Goal: Task Accomplishment & Management: Use online tool/utility

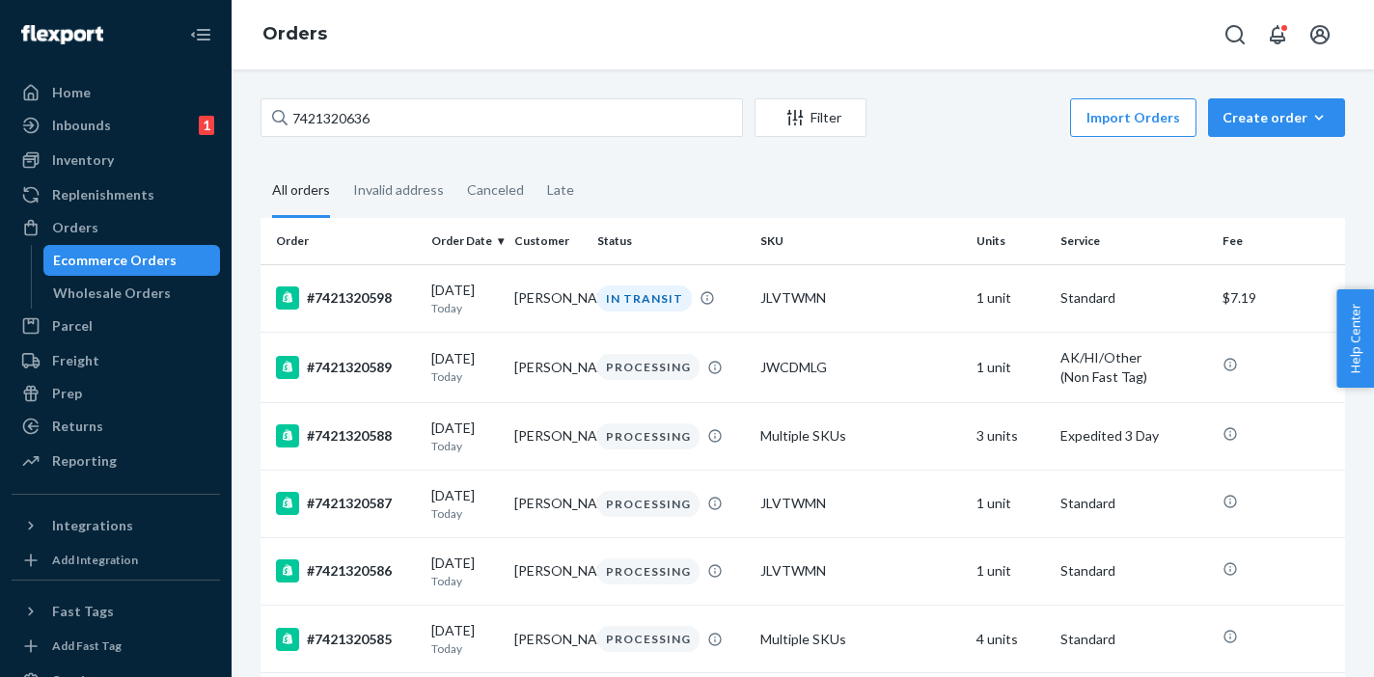
drag, startPoint x: 390, startPoint y: 118, endPoint x: 267, endPoint y: 110, distance: 122.8
click at [267, 110] on input "7421320636" at bounding box center [502, 117] width 482 height 39
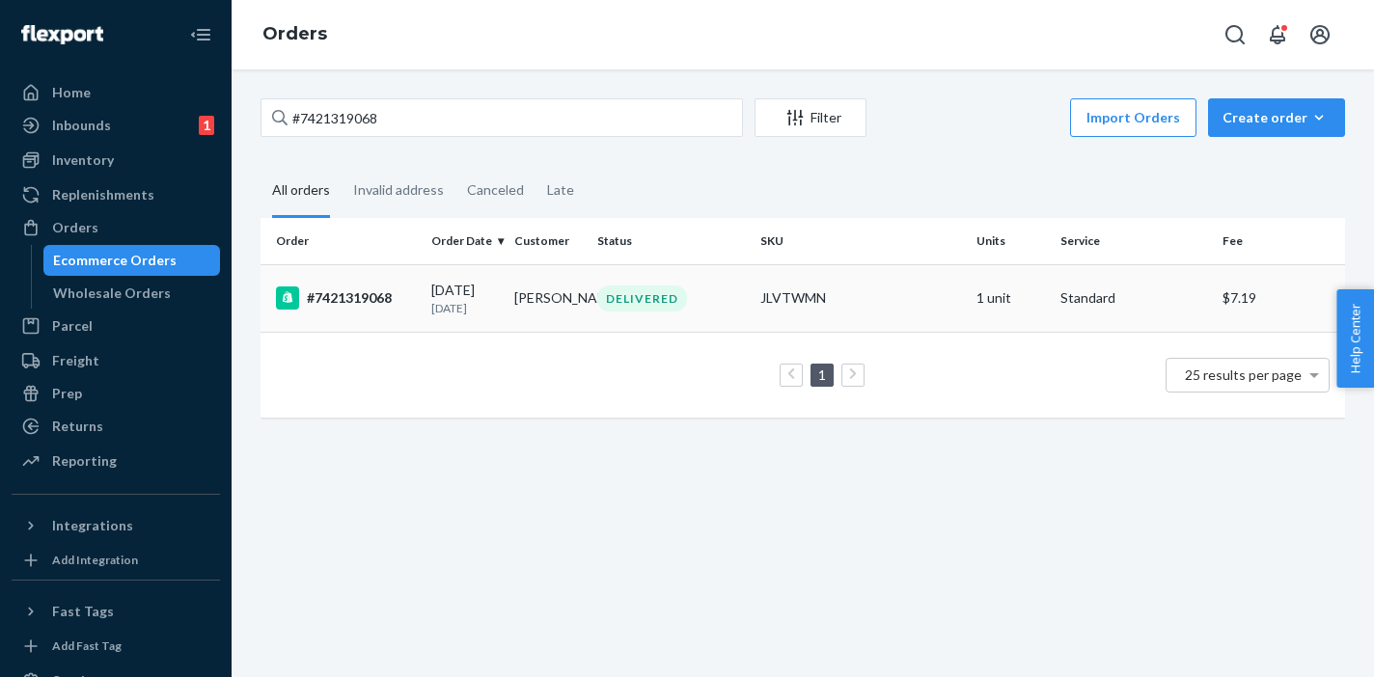
type input "#7421319068"
click at [473, 304] on p "[DATE]" at bounding box center [465, 308] width 68 height 16
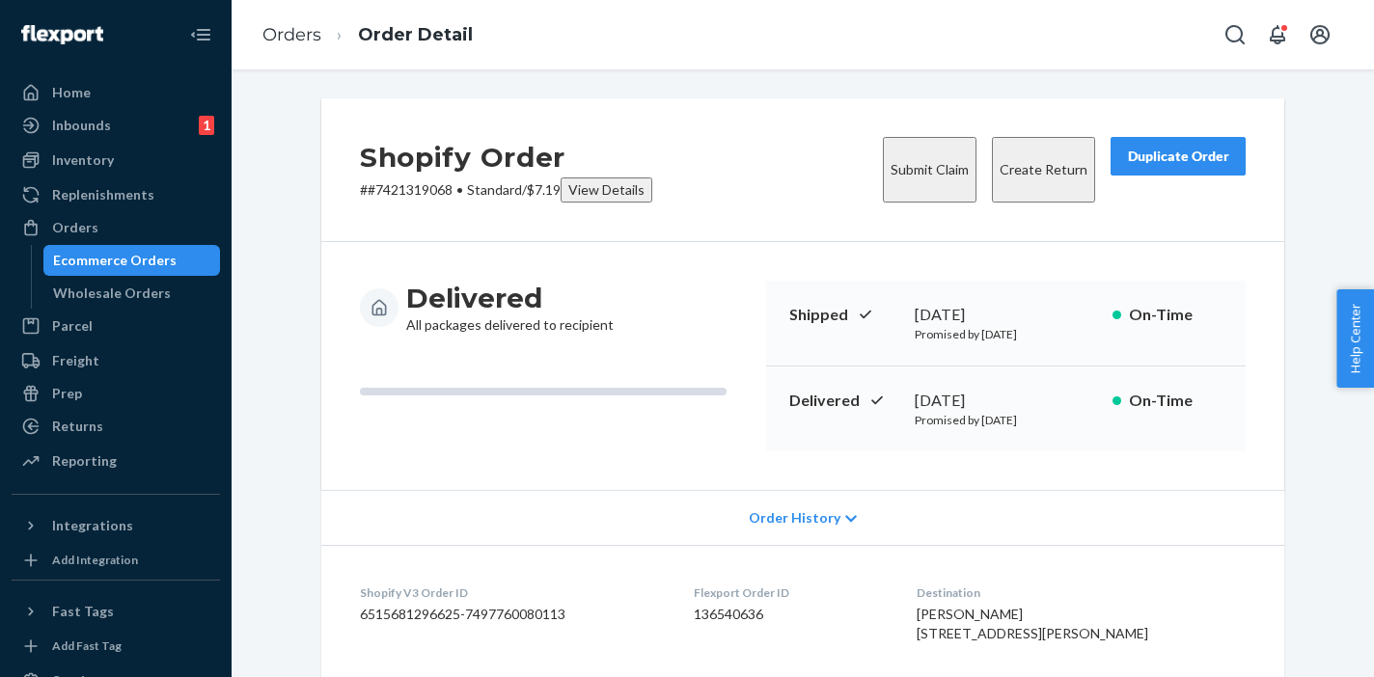
click at [1019, 166] on button "Create Return" at bounding box center [1043, 170] width 103 height 66
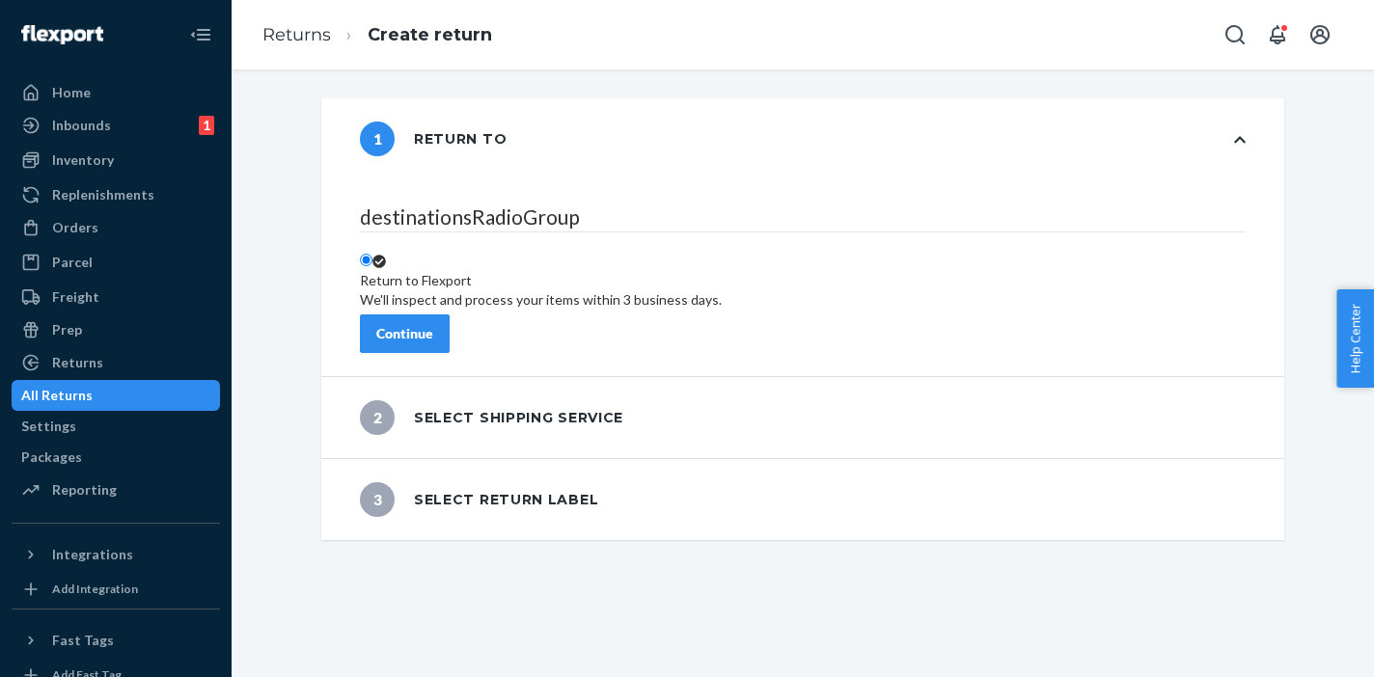
click at [433, 330] on div "Continue" at bounding box center [404, 333] width 57 height 19
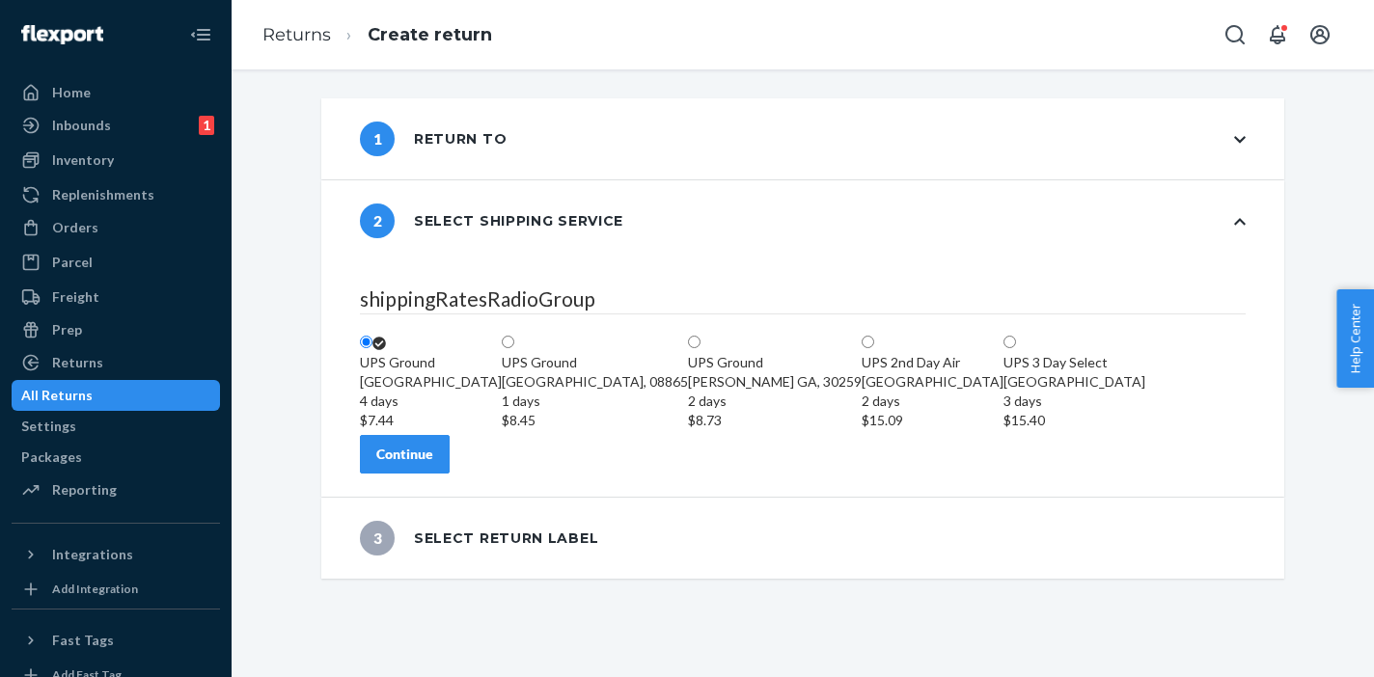
click at [450, 474] on button "Continue" at bounding box center [405, 454] width 90 height 39
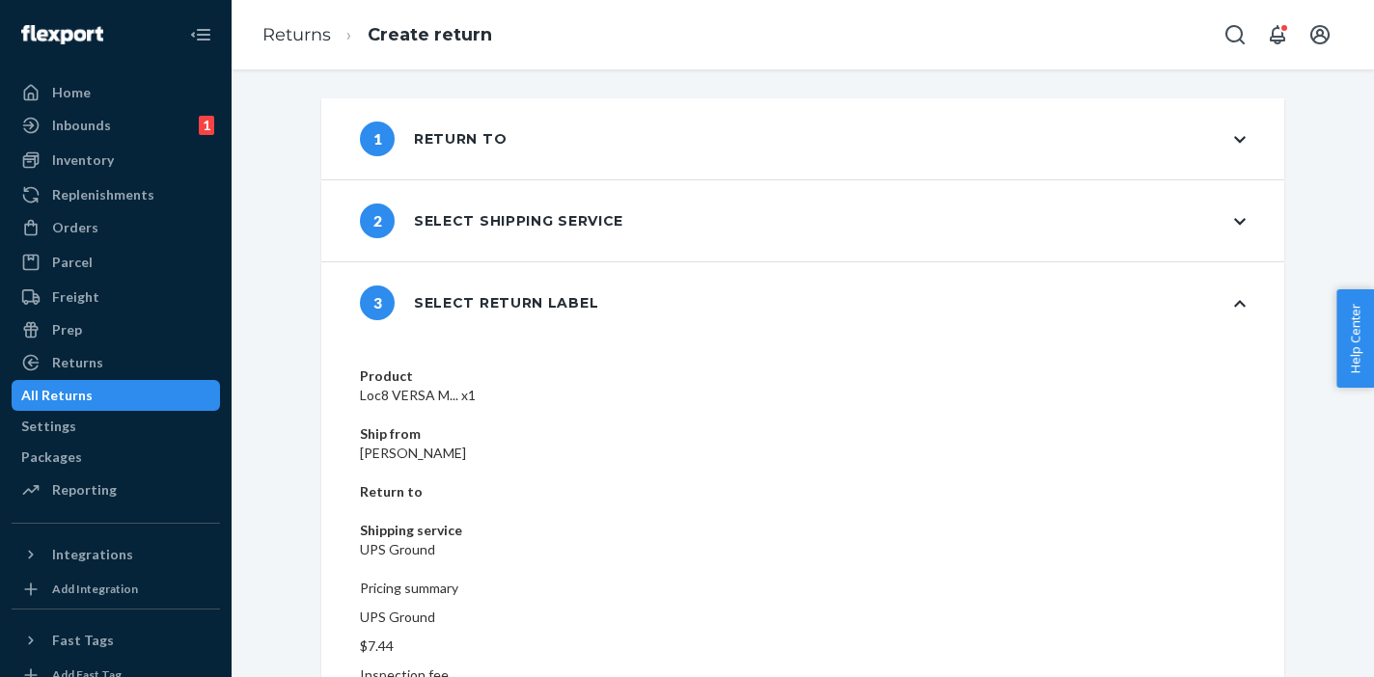
scroll to position [27, 0]
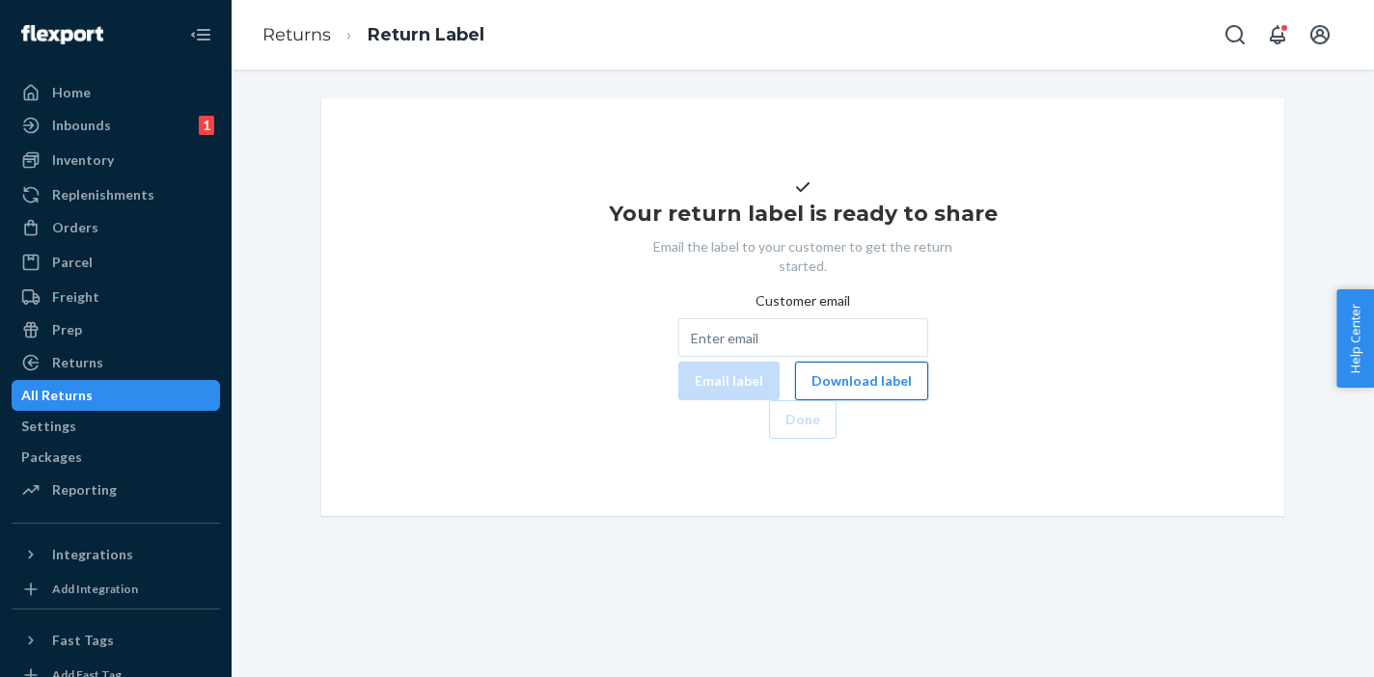
click at [795, 400] on button "Download label" at bounding box center [861, 381] width 133 height 39
